Goal: Use online tool/utility: Utilize a website feature to perform a specific function

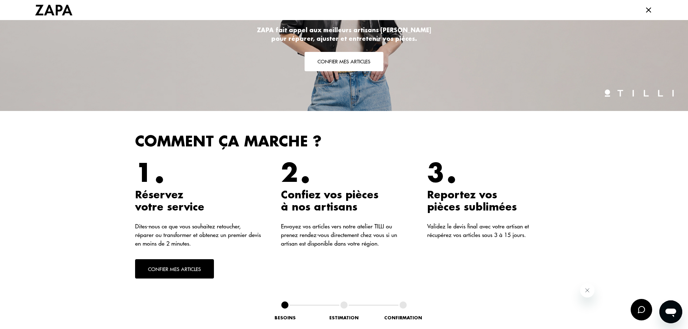
scroll to position [179, 0]
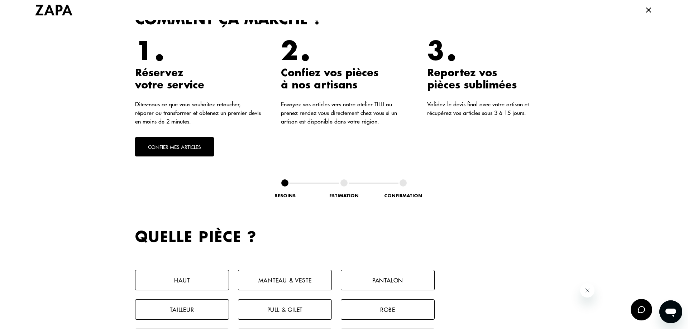
click at [389, 280] on button "Pantalon" at bounding box center [388, 280] width 94 height 20
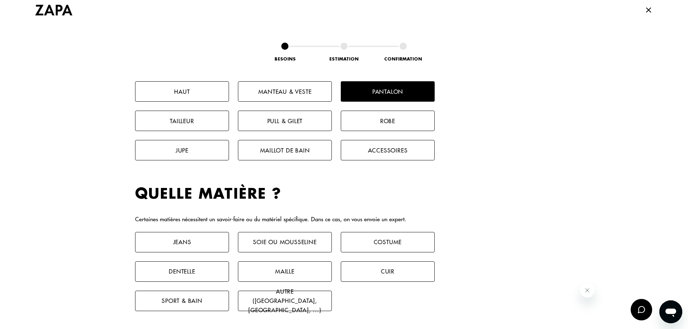
scroll to position [189, 0]
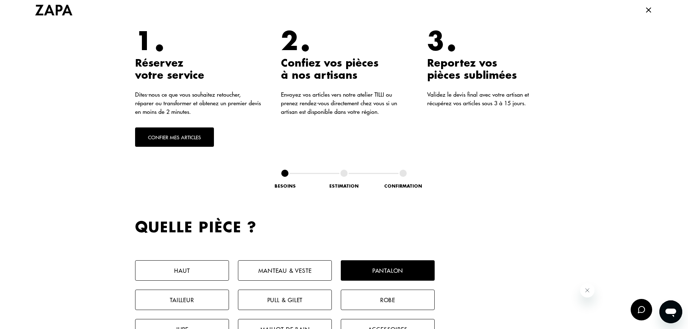
click at [178, 136] on button "Confier mes articles" at bounding box center [174, 136] width 79 height 19
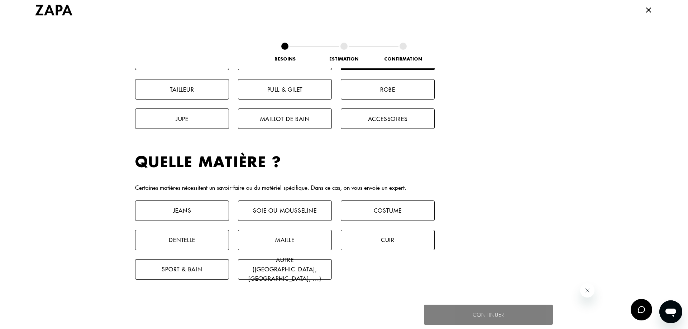
scroll to position [402, 0]
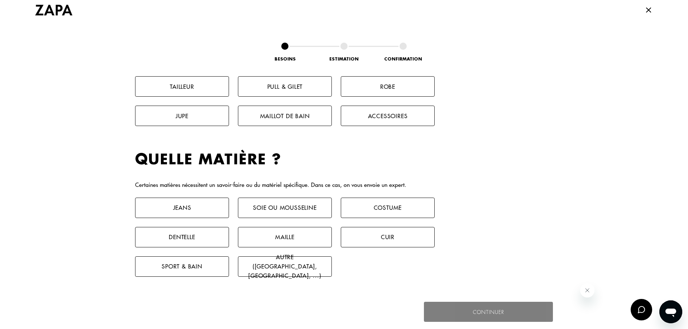
click at [278, 264] on button "Autre ([GEOGRAPHIC_DATA], [GEOGRAPHIC_DATA], ...)" at bounding box center [285, 266] width 94 height 20
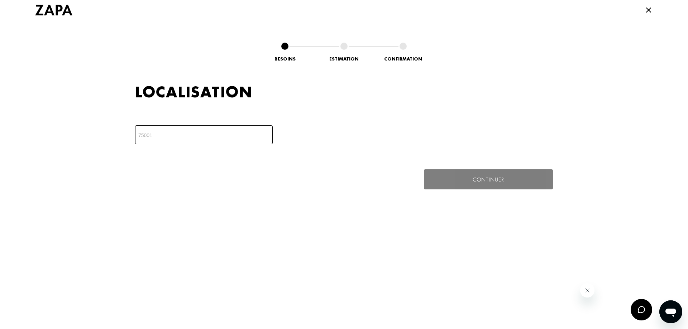
scroll to position [503, 0]
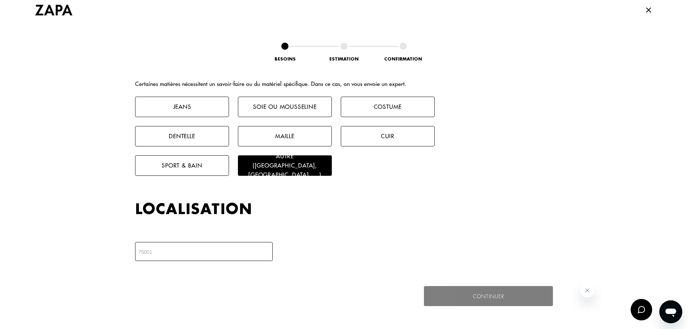
click at [181, 251] on input "number" at bounding box center [204, 251] width 138 height 19
type input "73160"
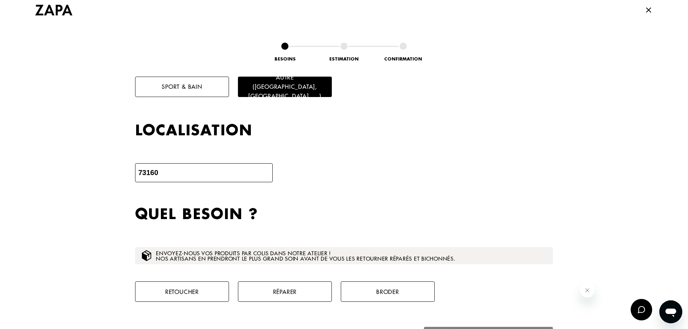
scroll to position [645, 0]
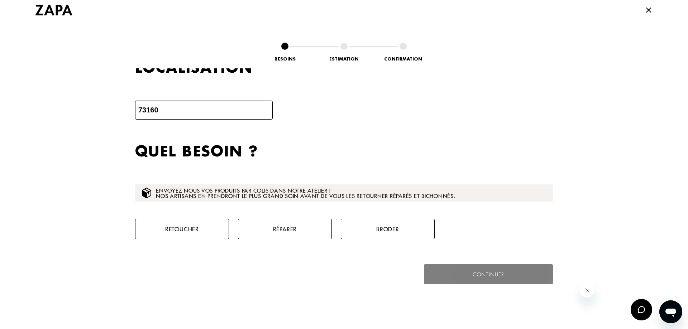
click at [195, 230] on button "Retoucher" at bounding box center [182, 229] width 94 height 20
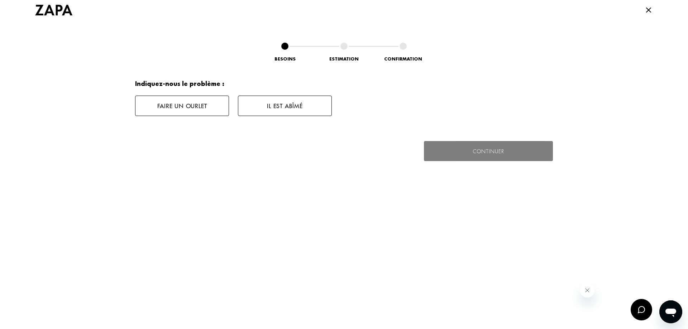
scroll to position [831, 0]
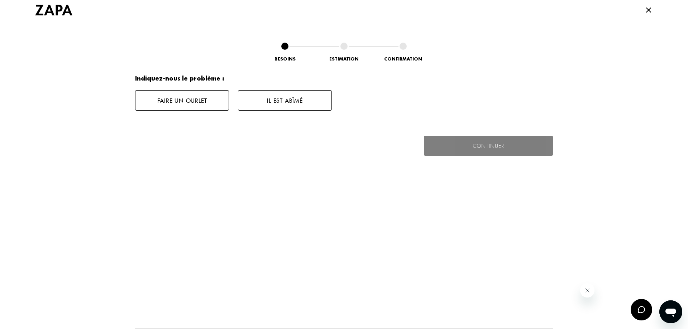
click at [185, 99] on button "Faire un ourlet" at bounding box center [182, 100] width 94 height 20
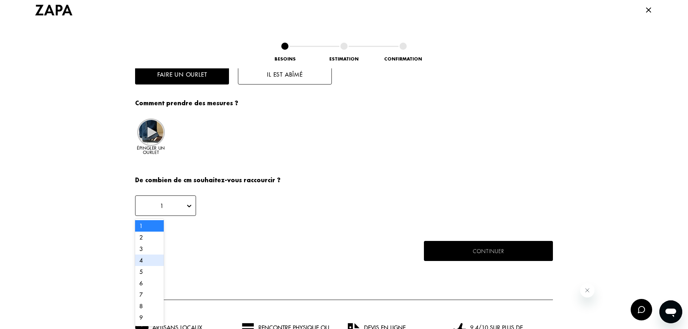
click at [142, 262] on div "4" at bounding box center [149, 260] width 29 height 11
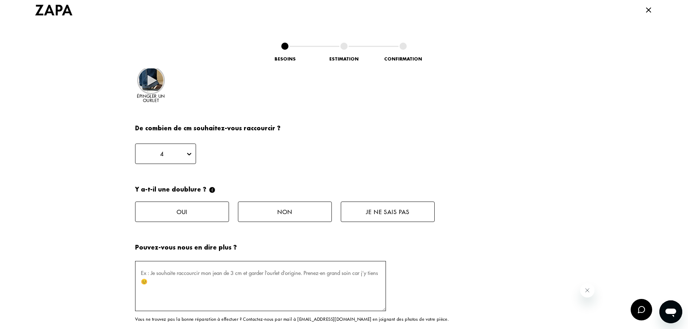
scroll to position [964, 0]
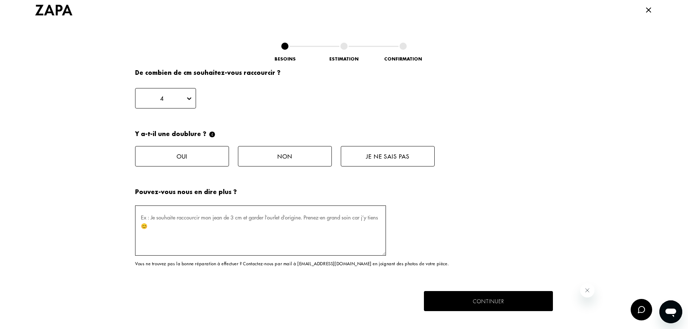
click at [269, 159] on button "Non" at bounding box center [285, 156] width 94 height 20
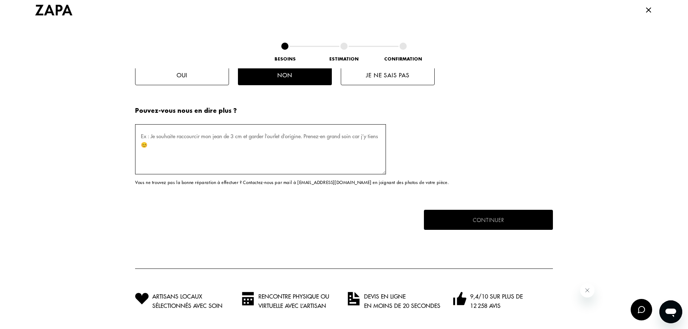
scroll to position [1050, 0]
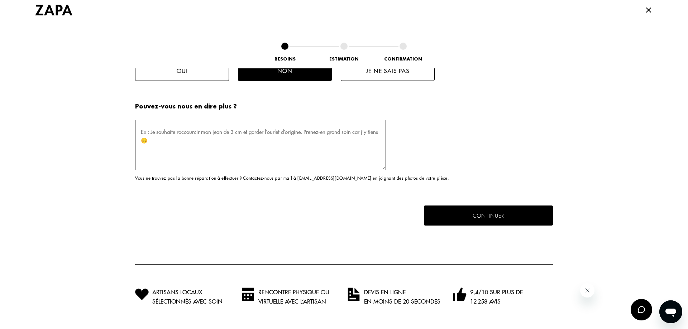
click at [219, 132] on textarea at bounding box center [260, 145] width 251 height 50
click at [221, 130] on textarea at bounding box center [260, 145] width 251 height 50
click at [147, 130] on textarea at bounding box center [260, 145] width 251 height 50
click at [478, 212] on button "Continuer" at bounding box center [488, 215] width 133 height 21
